Goal: Transaction & Acquisition: Purchase product/service

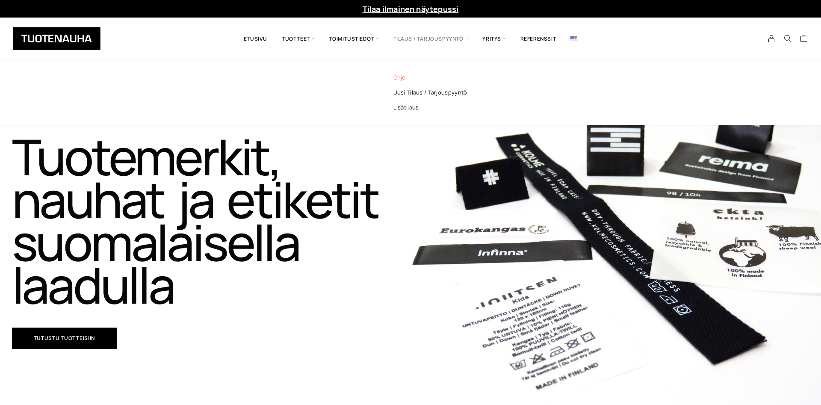
click at [401, 77] on link "Ohje" at bounding box center [442, 77] width 124 height 15
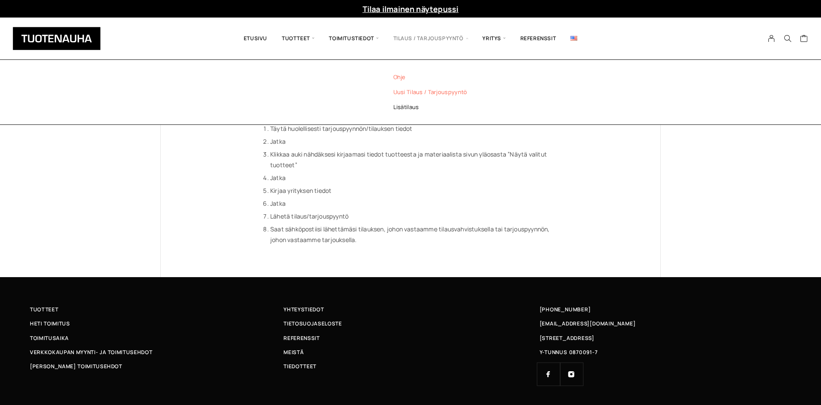
click at [410, 94] on link "Uusi tilaus / tarjouspyyntö" at bounding box center [442, 92] width 124 height 15
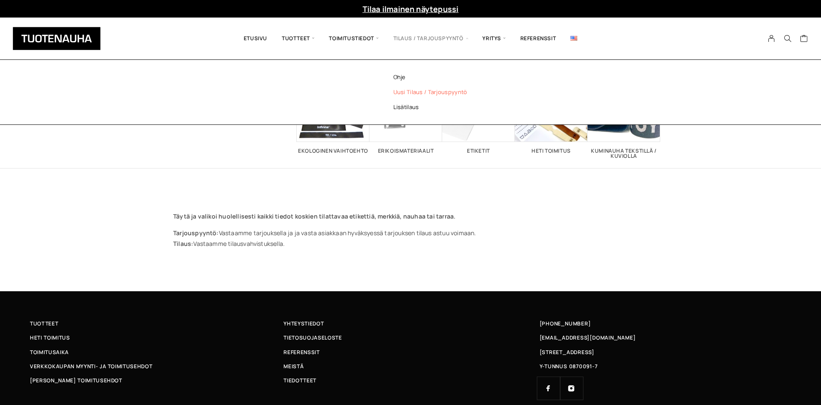
click at [424, 90] on link "Uusi tilaus / tarjouspyyntö" at bounding box center [442, 92] width 124 height 15
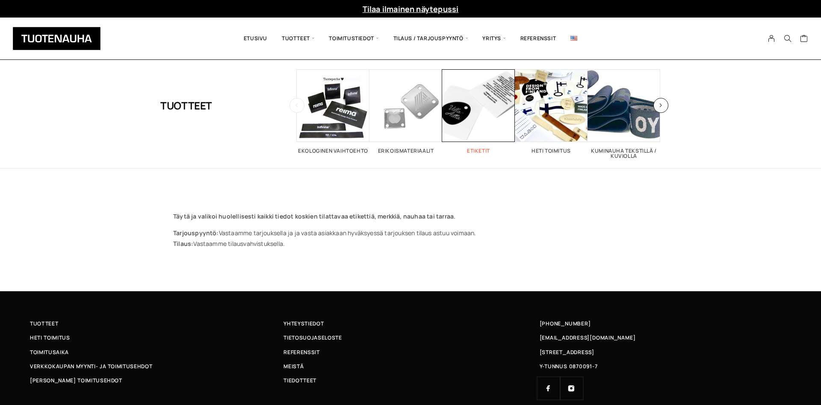
click at [475, 149] on h2 "Etiketit 26" at bounding box center [478, 150] width 73 height 5
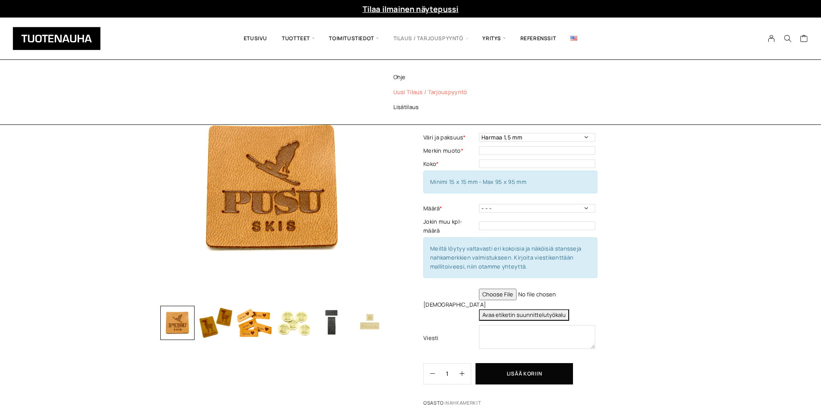
click at [427, 93] on link "Uusi tilaus / tarjouspyyntö" at bounding box center [442, 92] width 124 height 15
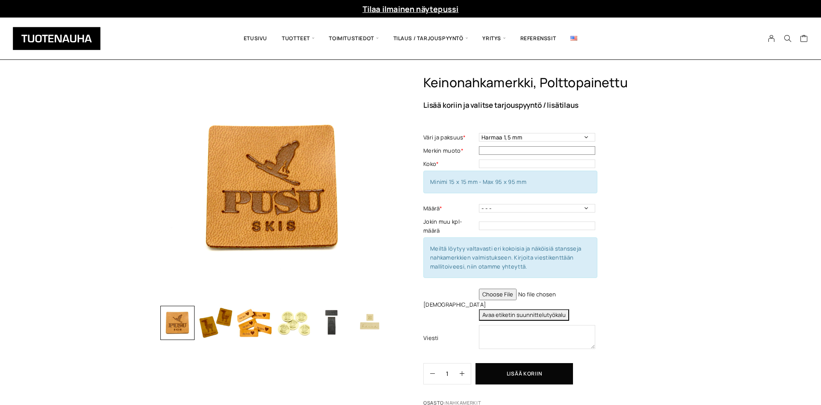
click at [515, 151] on input "text" at bounding box center [537, 150] width 116 height 9
type input "suorakaide"
click at [503, 166] on input "text" at bounding box center [537, 163] width 116 height 9
type input "37*15"
click at [559, 213] on td "- - - 50 kpl 100 kpl 200 kpl 300 kpl 400 kpl Määrä - Pakollinen tieto" at bounding box center [538, 208] width 118 height 13
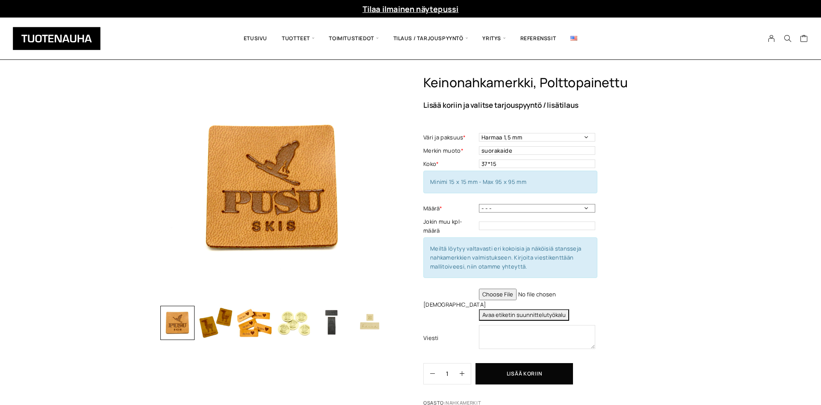
click at [479, 204] on select "- - - 50 kpl 100 kpl 200 kpl 300 kpl 400 kpl" at bounding box center [537, 208] width 116 height 9
select select "50 kpl"
click option "50 kpl" at bounding box center [0, 0] width 0 height 0
click at [496, 294] on input "file" at bounding box center [537, 295] width 116 height 12
type input "C:\fakepath\design.jpg"
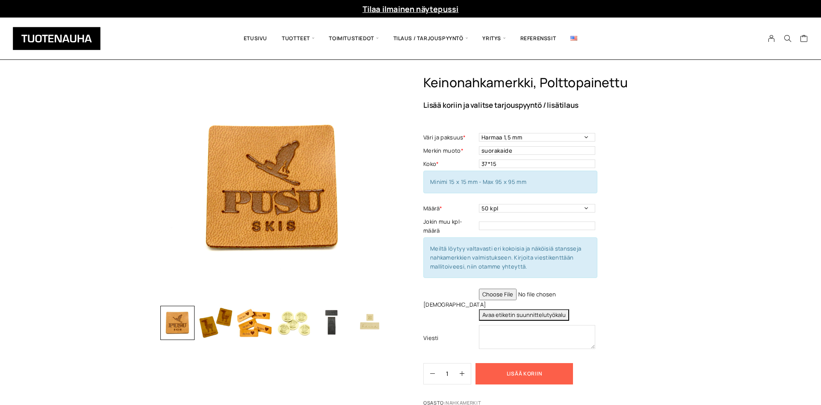
click at [522, 371] on button "Lisää koriin" at bounding box center [523, 373] width 97 height 21
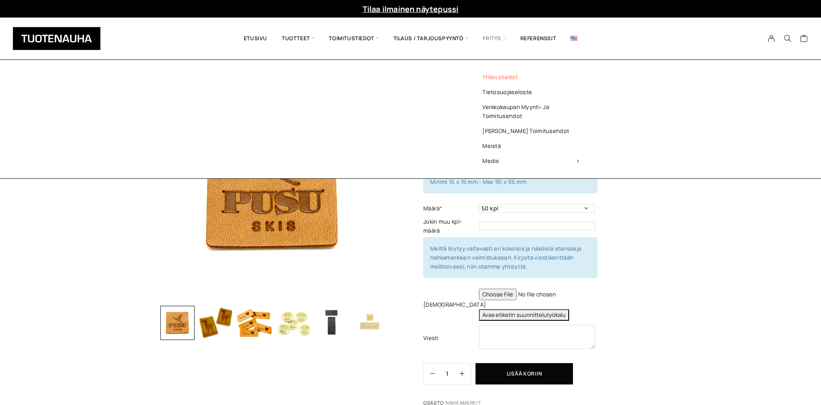
click at [493, 77] on link "Yhteystiedot" at bounding box center [530, 77] width 124 height 15
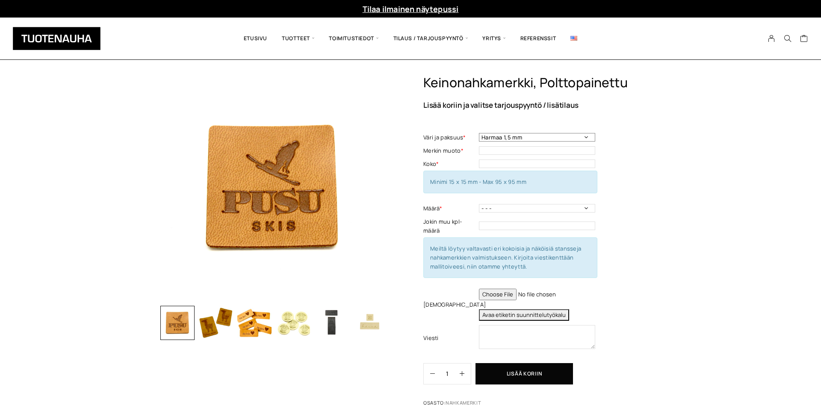
click at [479, 133] on select "Harmaa 1,5 mm Musta 0,6 mm Musta 1,5 mm Keskiruskea 1,5 mm Keskiruskea 0,6 mm V…" at bounding box center [537, 137] width 116 height 9
select select "Tummaruskea 1,5 mm"
click option "Tummaruskea 1,5 mm" at bounding box center [0, 0] width 0 height 0
click at [516, 150] on input "text" at bounding box center [537, 150] width 116 height 9
click at [515, 153] on input "text" at bounding box center [537, 150] width 116 height 9
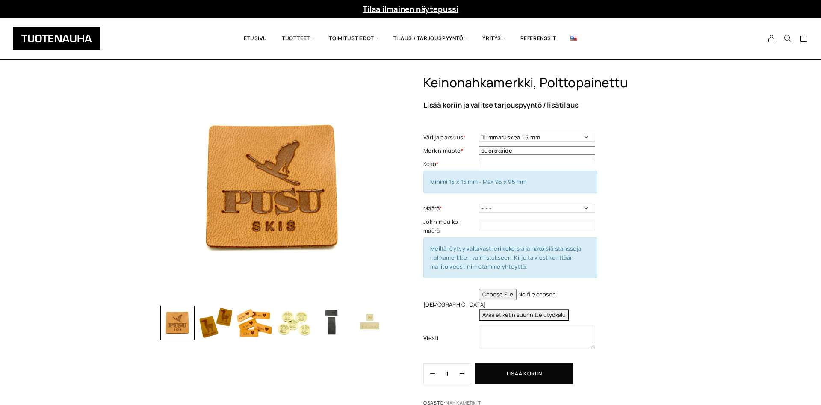
type input "suorakaide"
click at [515, 163] on input "text" at bounding box center [537, 163] width 116 height 9
type input "37mm*"
click at [479, 133] on select "Harmaa 1,5 mm Musta 0,6 mm Musta 1,5 mm Keskiruskea 1,5 mm Keskiruskea 0,6 mm V…" at bounding box center [537, 137] width 116 height 9
select select "Keskiruskea 1,5 mm"
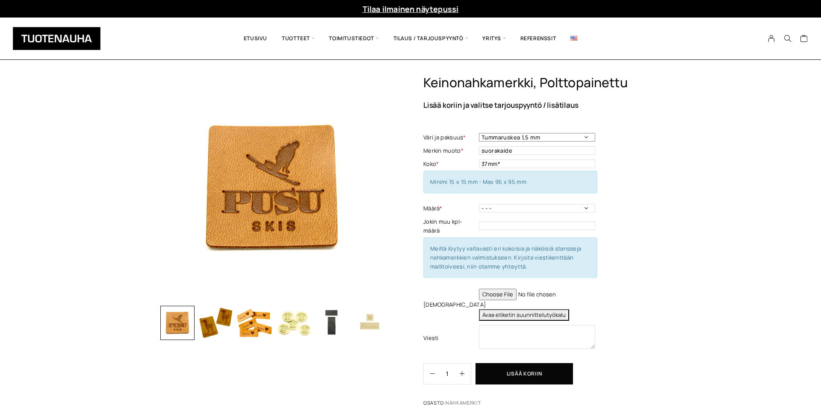
click option "Keskiruskea 1,5 mm" at bounding box center [0, 0] width 0 height 0
click at [519, 165] on input "37mm*" at bounding box center [537, 163] width 116 height 9
type input "37mm*17mm"
click at [479, 204] on select "- - - 50 kpl 100 kpl 200 kpl 300 kpl 400 kpl" at bounding box center [537, 208] width 116 height 9
select select "50 kpl"
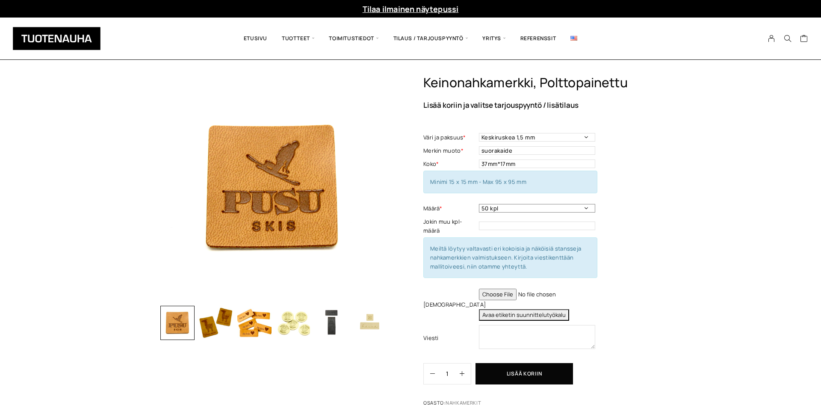
click option "50 kpl" at bounding box center [0, 0] width 0 height 0
click at [494, 298] on input "file" at bounding box center [537, 295] width 116 height 12
type input "C:\fakepath\design.jpg"
click at [559, 374] on button "Lisää koriin" at bounding box center [523, 373] width 97 height 21
drag, startPoint x: 455, startPoint y: 369, endPoint x: 411, endPoint y: 369, distance: 44.5
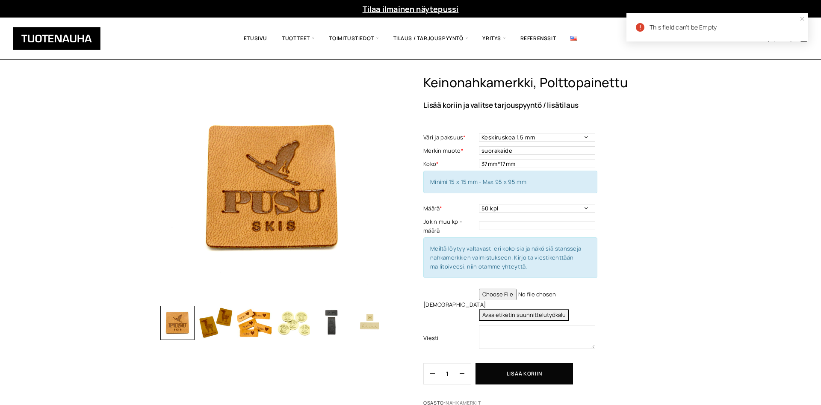
click at [411, 369] on div "Keinonahkamerkki, polttopainettu Lisää koriin ja valitse tarjouspyyntö / lisäti…" at bounding box center [410, 240] width 500 height 331
type input "50"
click at [520, 368] on button "Lisää koriin" at bounding box center [523, 373] width 97 height 21
click at [510, 334] on textarea at bounding box center [537, 337] width 116 height 24
type textarea "sss"
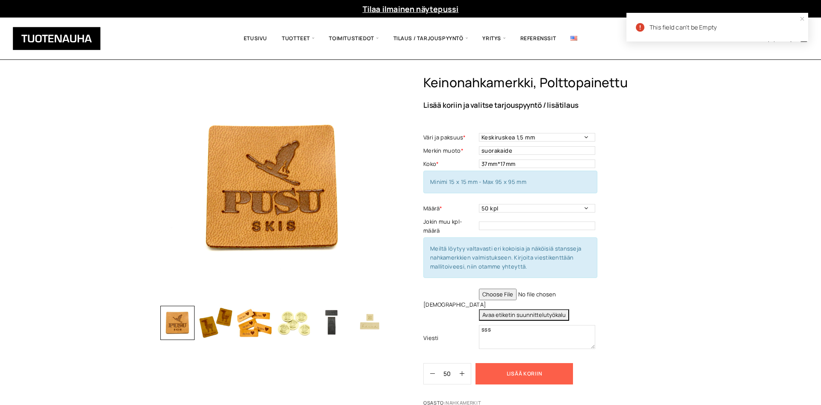
click at [503, 371] on button "Lisää koriin" at bounding box center [523, 373] width 97 height 21
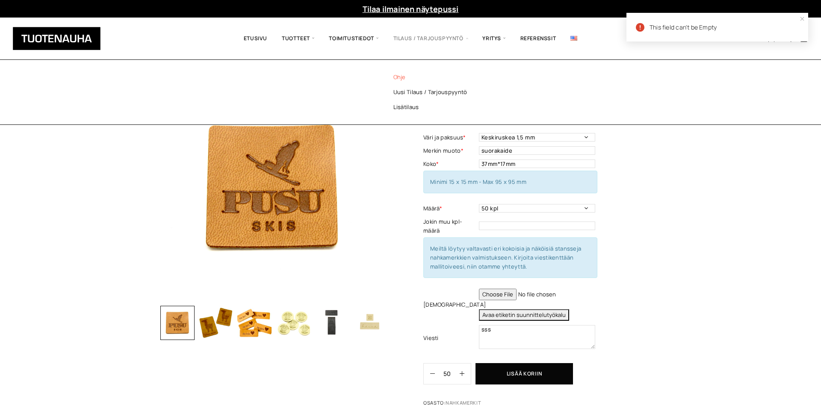
click at [404, 75] on link "Ohje" at bounding box center [442, 77] width 124 height 15
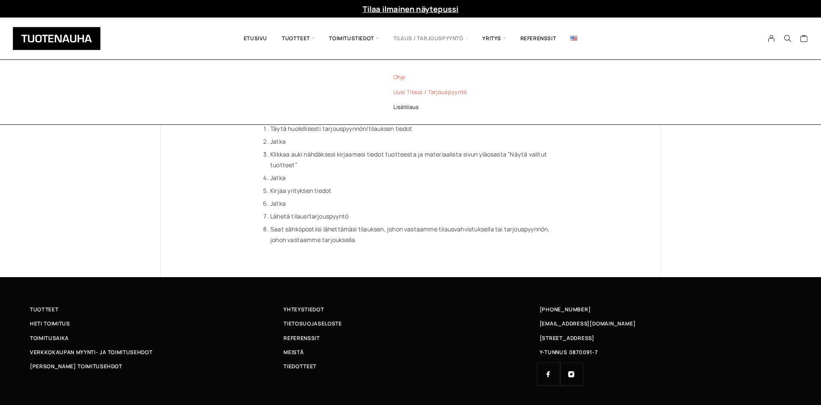
click at [418, 93] on link "Uusi tilaus / tarjouspyyntö" at bounding box center [442, 92] width 124 height 15
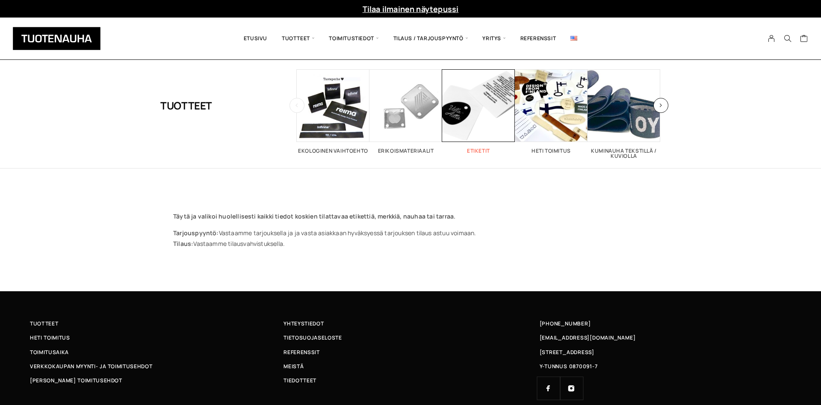
click at [475, 153] on h2 "Etiketit 26" at bounding box center [478, 150] width 73 height 5
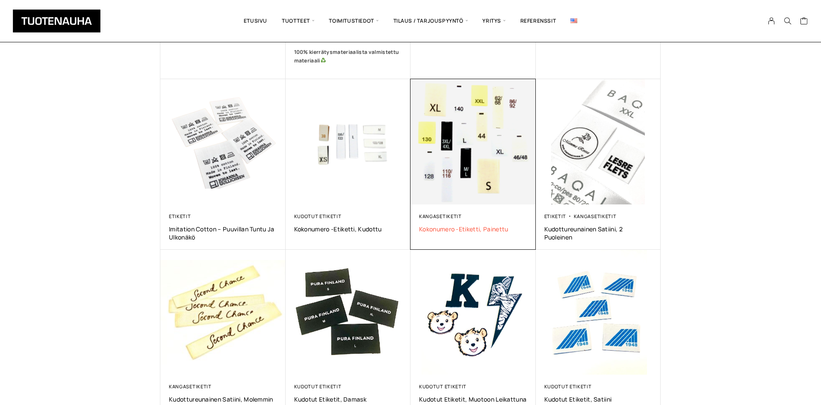
scroll to position [560, 0]
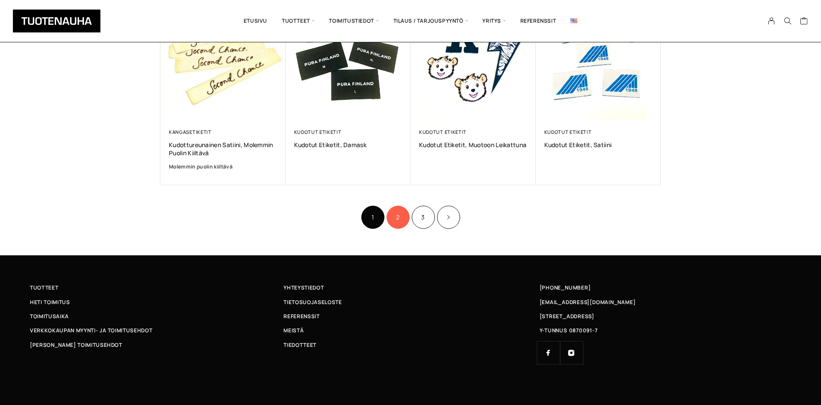
click at [398, 223] on link "2" at bounding box center [397, 217] width 23 height 23
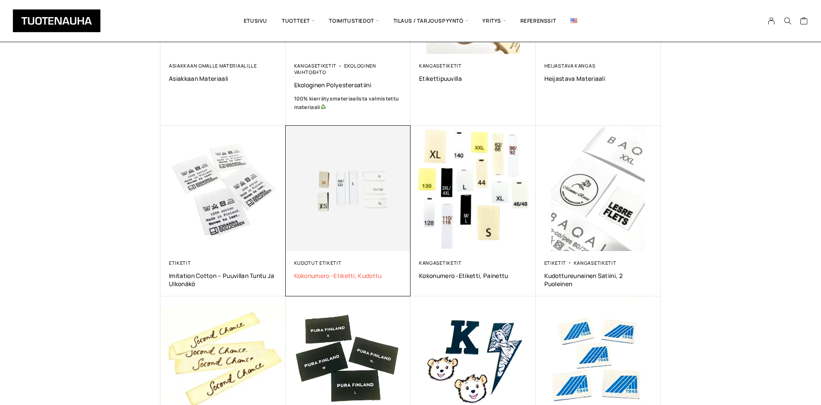
scroll to position [247, 0]
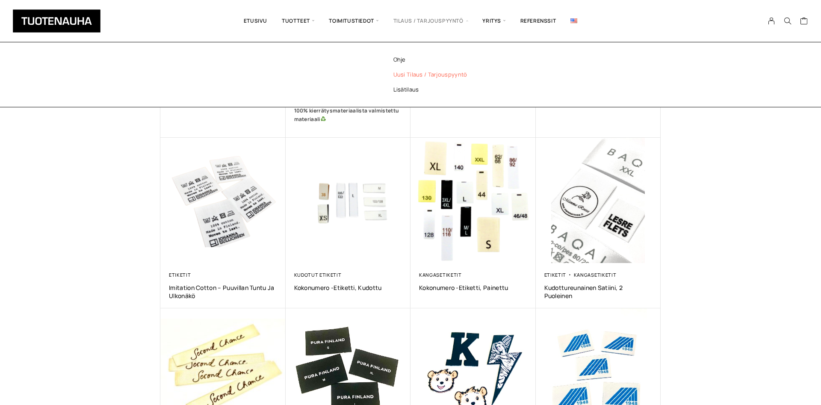
click at [421, 77] on link "Uusi tilaus / tarjouspyyntö" at bounding box center [442, 74] width 124 height 15
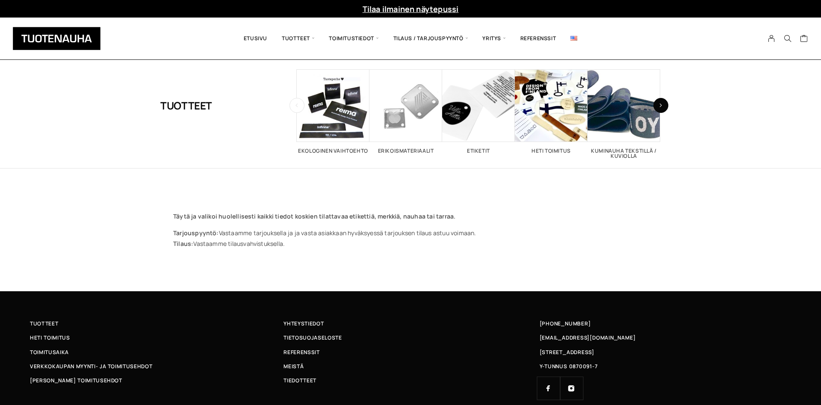
click at [661, 103] on button "button" at bounding box center [660, 105] width 15 height 15
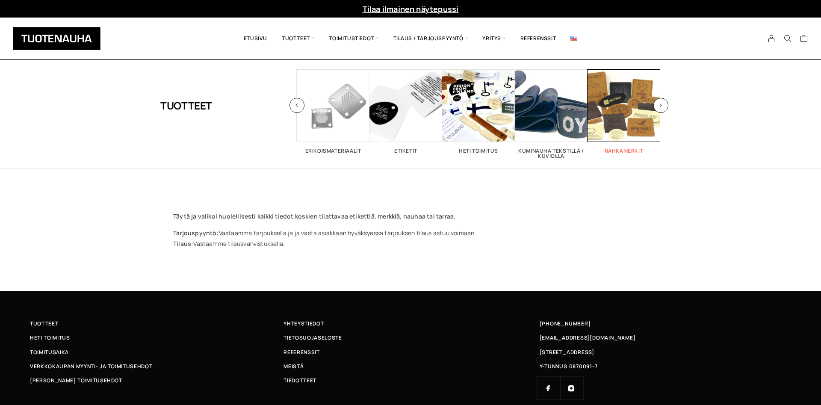
click at [620, 109] on span "Visit product category Nahkamerkit" at bounding box center [623, 105] width 73 height 73
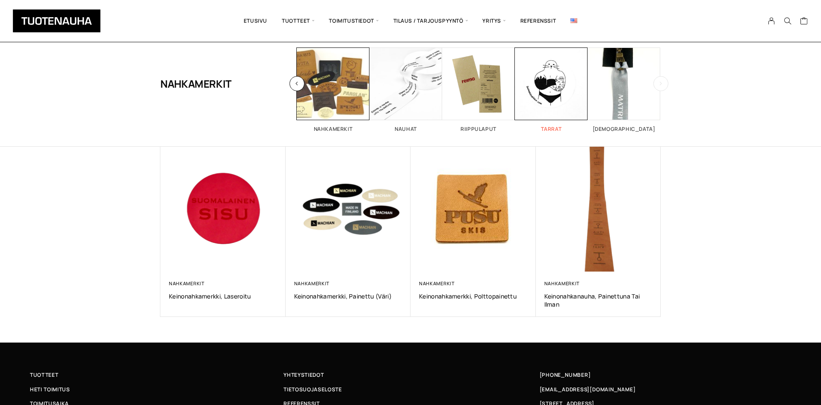
scroll to position [87, 0]
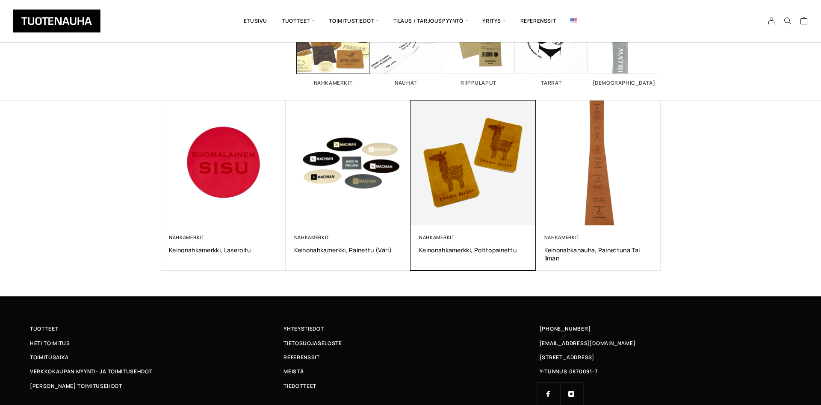
click at [482, 172] on img at bounding box center [472, 162] width 131 height 131
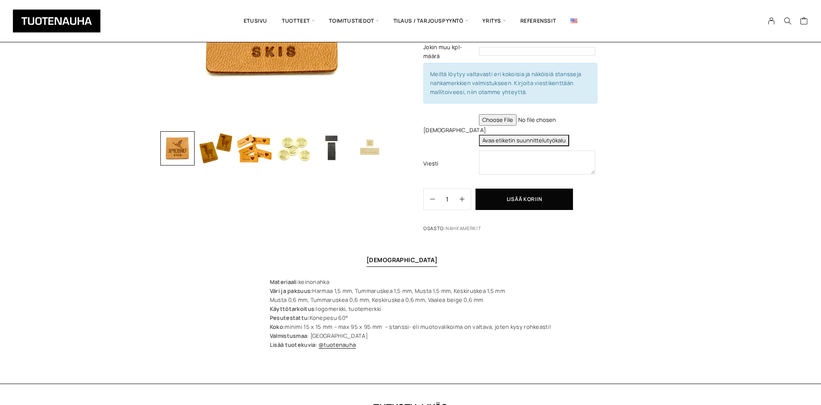
scroll to position [44, 0]
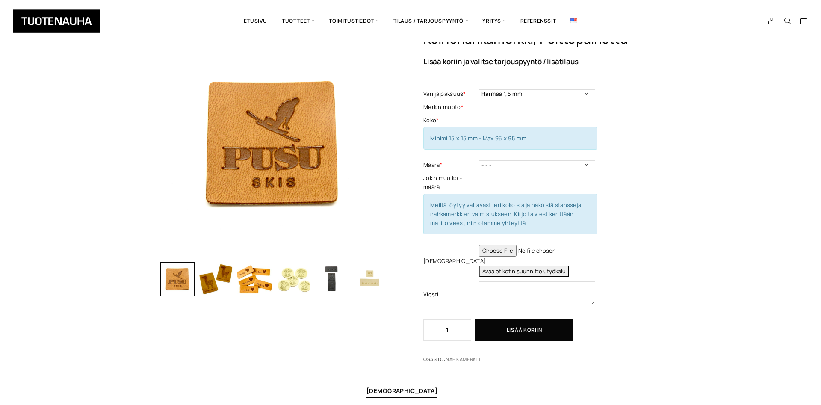
click at [496, 250] on input "file" at bounding box center [537, 251] width 116 height 12
type input "C:\fakepath\design.jpg"
click at [493, 121] on input "text" at bounding box center [537, 120] width 116 height 9
type input "37 x 15"
click at [479, 160] on select "- - - 50 kpl 100 kpl 200 kpl 300 kpl 400 kpl" at bounding box center [537, 164] width 116 height 9
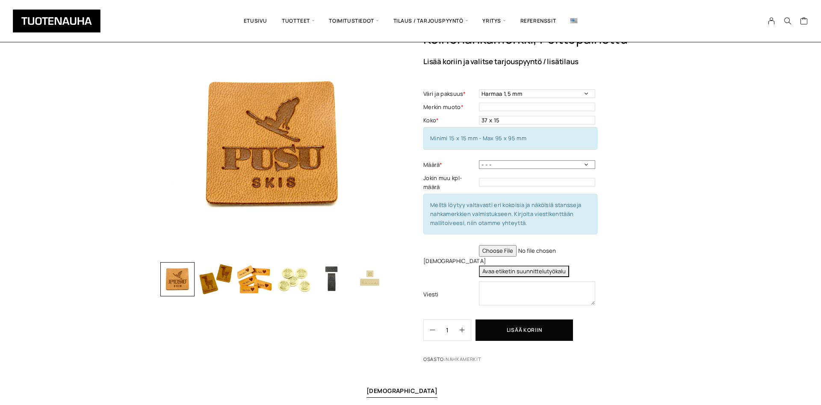
select select "50 kpl"
click option "50 kpl" at bounding box center [0, 0] width 0 height 0
click at [503, 107] on input "text" at bounding box center [537, 107] width 116 height 9
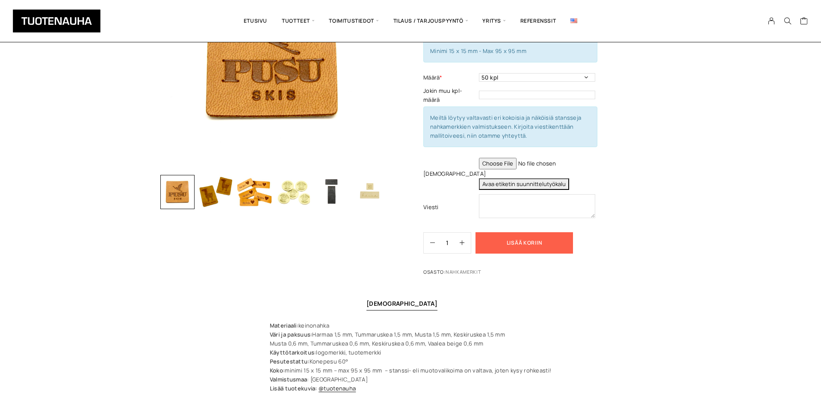
type input "suorakaide"
click at [508, 241] on button "Lisää koriin" at bounding box center [523, 242] width 97 height 21
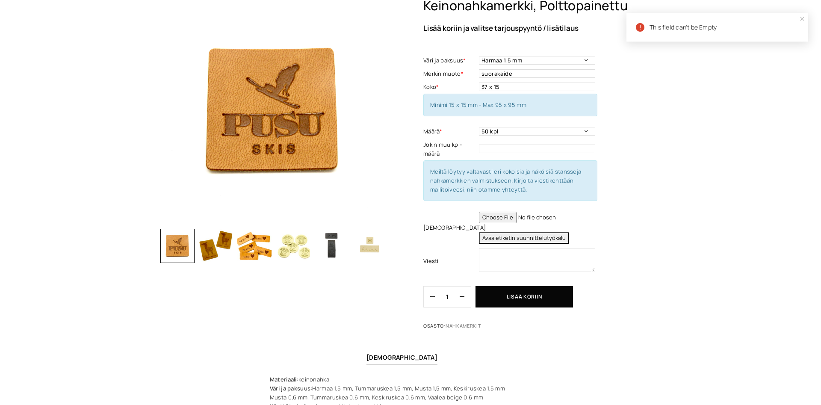
scroll to position [0, 0]
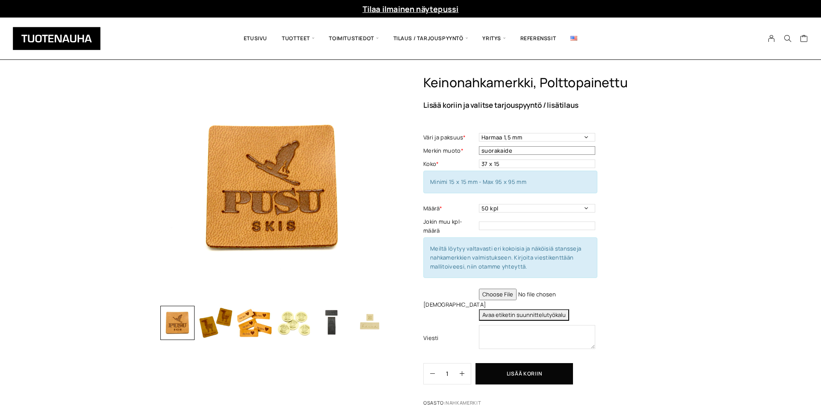
drag, startPoint x: 526, startPoint y: 150, endPoint x: 464, endPoint y: 148, distance: 62.0
click at [479, 148] on input "suorakaide" at bounding box center [537, 150] width 116 height 9
click at [552, 371] on button "Lisää koriin" at bounding box center [523, 373] width 97 height 21
click at [559, 315] on button "Avaa etiketin suunnittelutyökalu" at bounding box center [524, 315] width 90 height 12
type textarea "Tuote: Keinonahkamerkki Materiaali: Keinonahan paksuus: 1,5 mm Koko: 38 x 15 mm…"
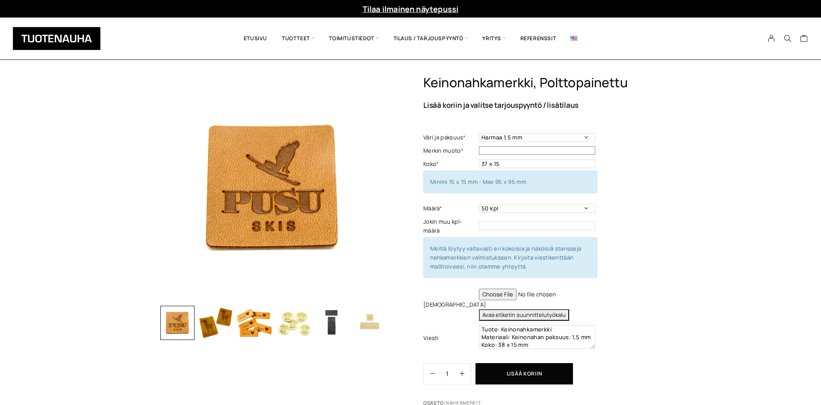
click at [502, 152] on input "text" at bounding box center [537, 150] width 116 height 9
type input "suorakaide"
click at [486, 164] on input "37 x 15" at bounding box center [537, 163] width 116 height 9
type input "38 x 15"
click at [538, 372] on button "Lisää koriin" at bounding box center [523, 373] width 97 height 21
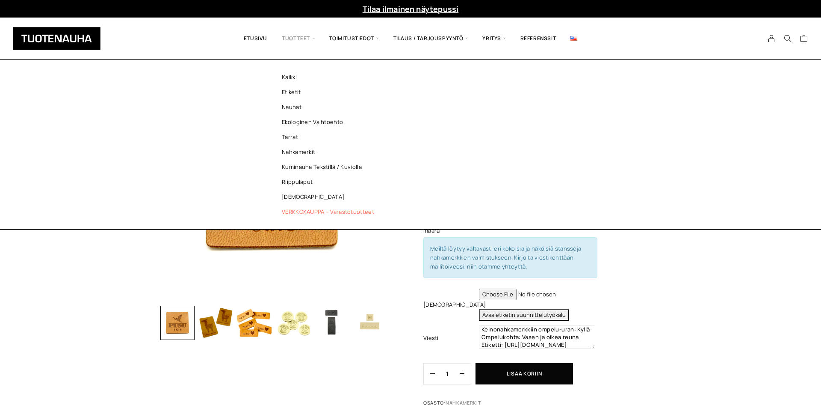
click at [321, 209] on link "VERKKOKAUPPA – Varastotuotteet" at bounding box center [330, 211] width 124 height 15
